Goal: Task Accomplishment & Management: Manage account settings

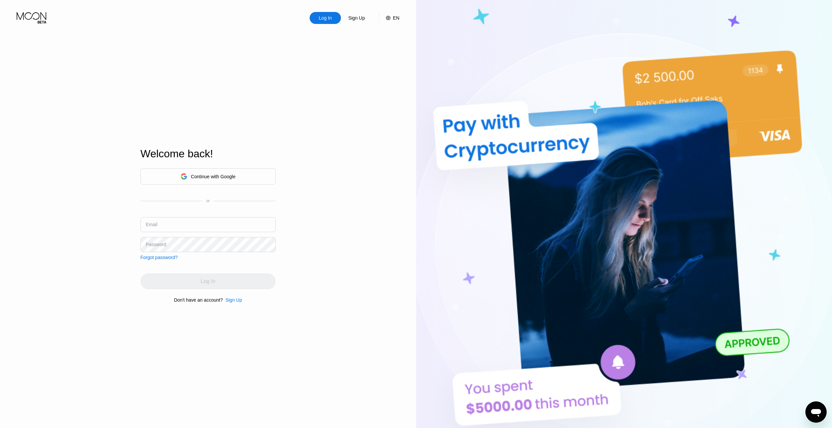
click at [195, 221] on input "text" at bounding box center [207, 224] width 135 height 15
click at [318, 21] on div "Log In" at bounding box center [325, 18] width 31 height 12
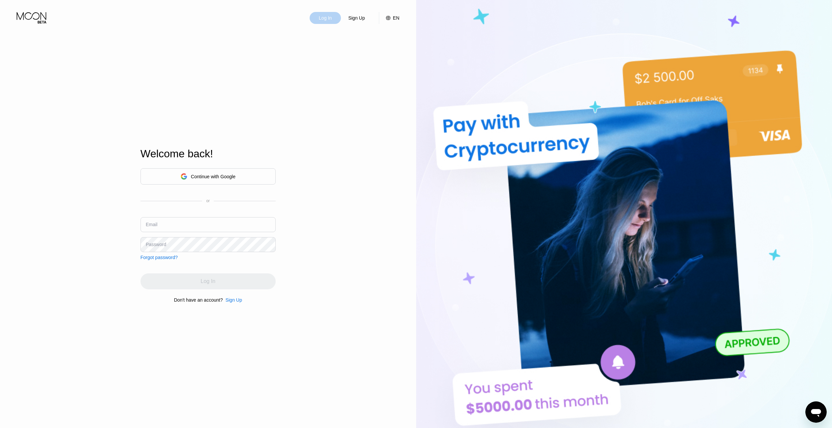
click at [318, 21] on div "Log In" at bounding box center [325, 18] width 31 height 12
click at [215, 227] on input "text" at bounding box center [207, 224] width 135 height 15
click at [215, 176] on div "Continue with Google" at bounding box center [213, 176] width 45 height 5
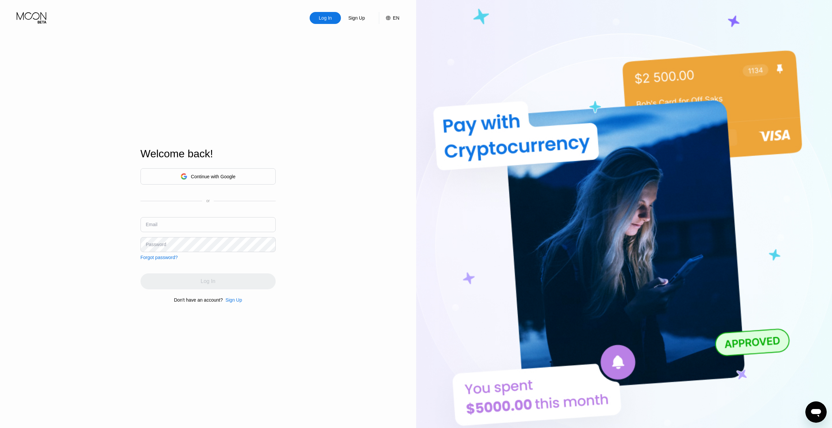
click at [201, 221] on input "text" at bounding box center [207, 224] width 135 height 15
click at [187, 225] on input "text" at bounding box center [207, 224] width 135 height 15
click at [189, 227] on input "text" at bounding box center [207, 224] width 135 height 15
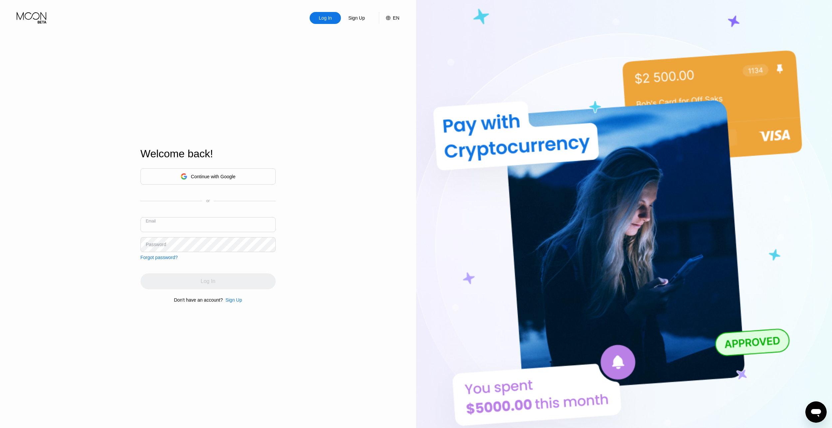
click at [189, 227] on input "text" at bounding box center [207, 224] width 135 height 15
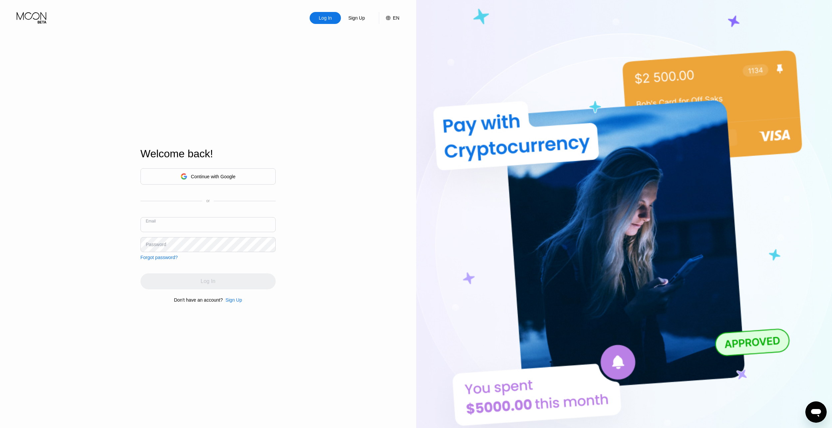
click at [189, 227] on input "text" at bounding box center [207, 224] width 135 height 15
click at [214, 231] on input "text" at bounding box center [207, 224] width 135 height 15
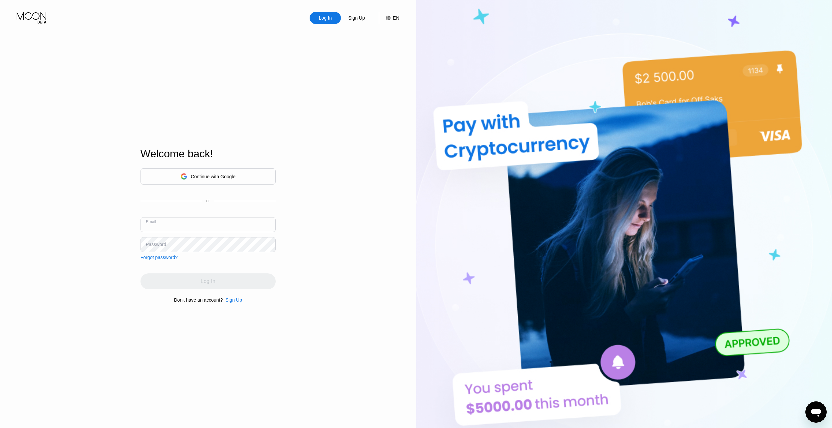
paste input "paywithmoon"
paste input "dung.0354442043@gmail.com"
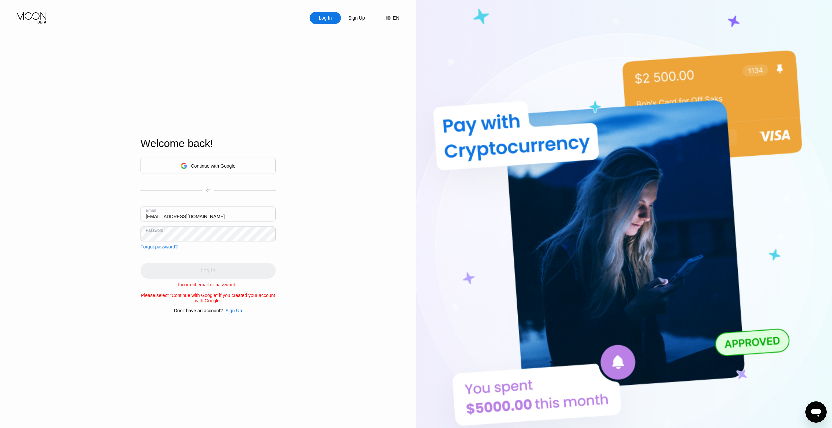
click at [227, 212] on input "dung.0354442043@gmail.com" at bounding box center [207, 214] width 135 height 15
paste input "tranquangloi194"
type input "tranquangloi194@gmail.com"
click at [323, 254] on div "Log In Sign Up EN Language Select an item Save Welcome back! Continue with Goog…" at bounding box center [208, 235] width 416 height 471
click at [283, 181] on div "Log In Sign Up EN Language Select an item Save Welcome back! Continue with Goog…" at bounding box center [208, 235] width 416 height 471
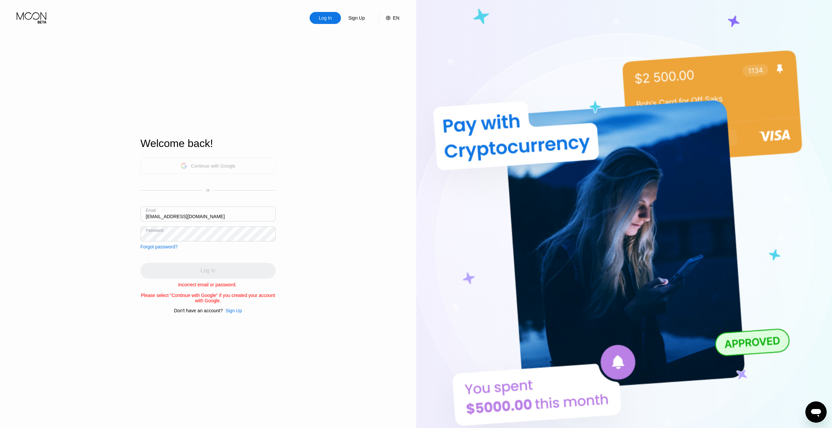
click at [234, 164] on div "Continue with Google" at bounding box center [213, 165] width 45 height 5
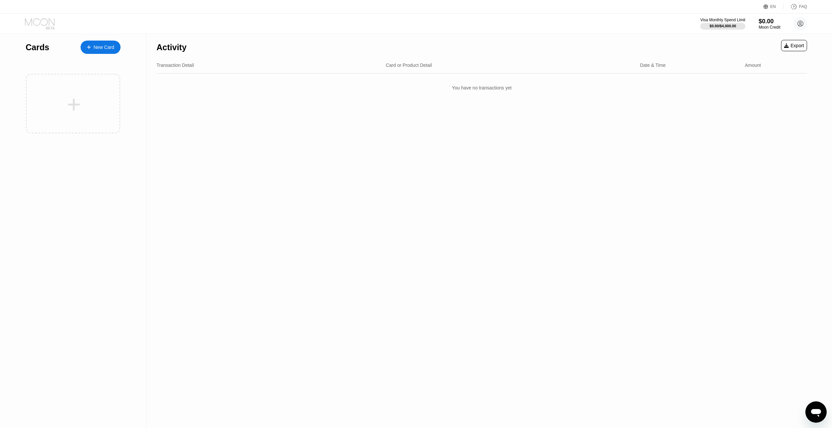
click at [38, 21] on icon at bounding box center [40, 24] width 31 height 12
click at [37, 21] on icon at bounding box center [40, 24] width 31 height 12
click at [801, 22] on circle at bounding box center [800, 23] width 13 height 13
click at [768, 156] on div "Log out" at bounding box center [770, 159] width 63 height 7
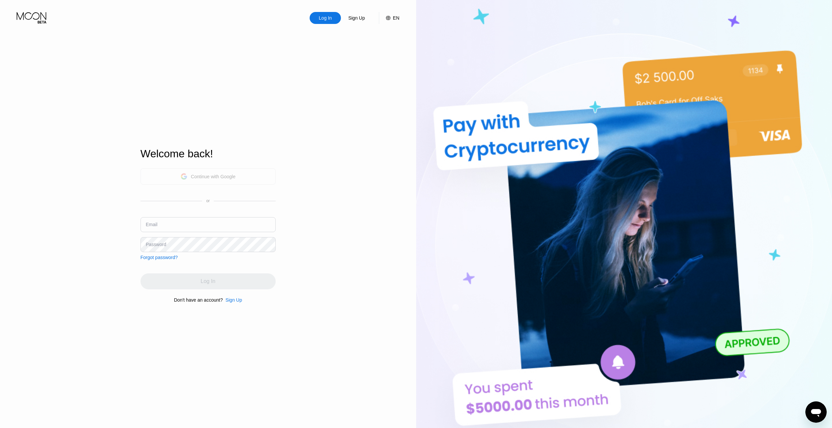
click at [210, 174] on div "Continue with Google" at bounding box center [213, 176] width 45 height 5
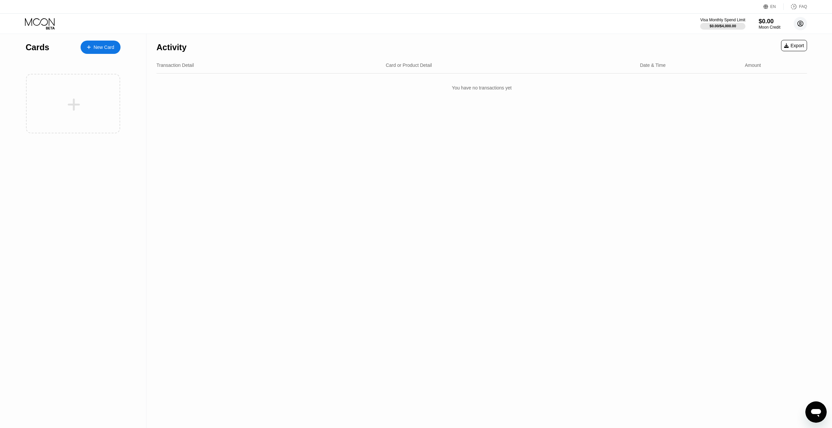
click at [799, 22] on circle at bounding box center [800, 23] width 13 height 13
click at [759, 157] on div "Log out" at bounding box center [758, 159] width 16 height 5
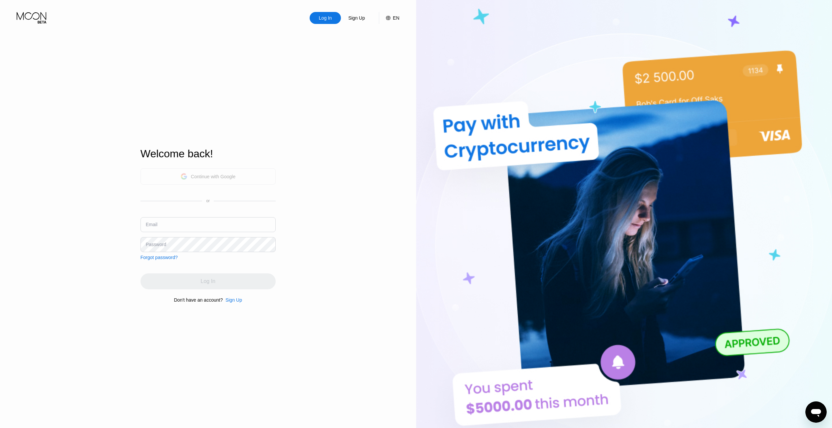
click at [227, 177] on div "Continue with Google" at bounding box center [213, 176] width 45 height 5
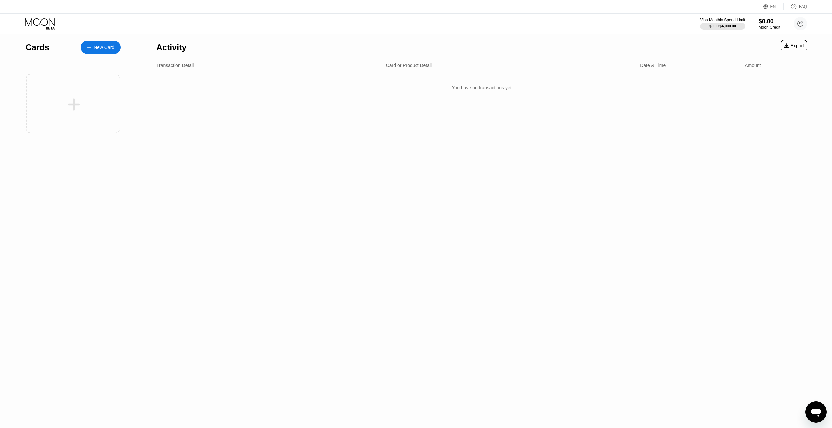
click at [39, 20] on icon at bounding box center [40, 24] width 31 height 12
click at [34, 50] on div "Cards" at bounding box center [38, 48] width 24 height 10
click at [800, 23] on circle at bounding box center [800, 23] width 13 height 13
click at [768, 156] on div "Log out" at bounding box center [770, 159] width 63 height 7
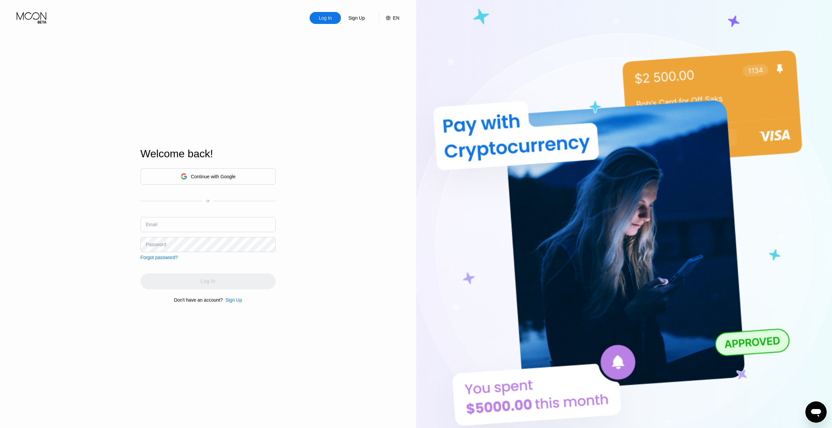
click at [201, 225] on input "text" at bounding box center [207, 224] width 135 height 15
click at [203, 175] on div "Continue with Google" at bounding box center [213, 176] width 45 height 5
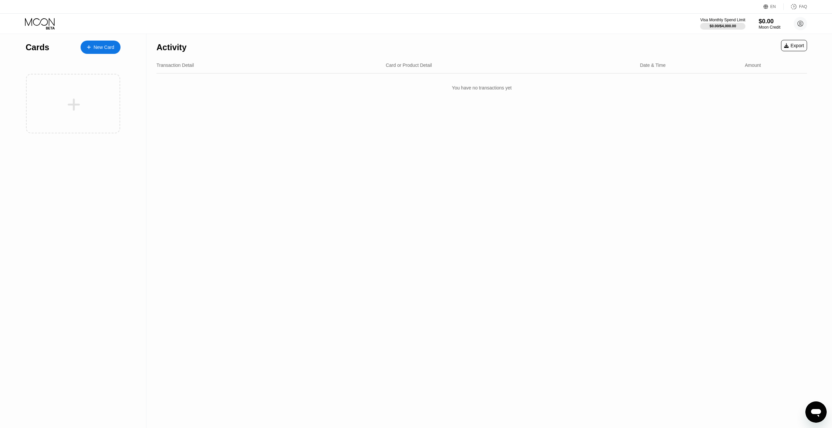
click at [803, 8] on div "FAQ" at bounding box center [803, 6] width 8 height 5
click at [797, 20] on circle at bounding box center [800, 23] width 13 height 13
click at [765, 157] on div "Log out" at bounding box center [758, 159] width 16 height 5
